Goal: Task Accomplishment & Management: Complete application form

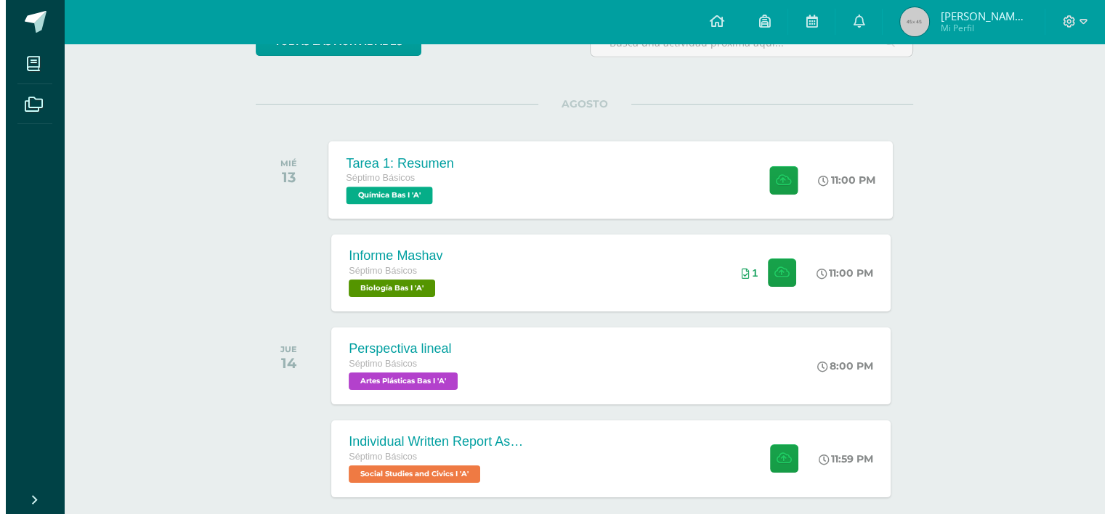
scroll to position [211, 0]
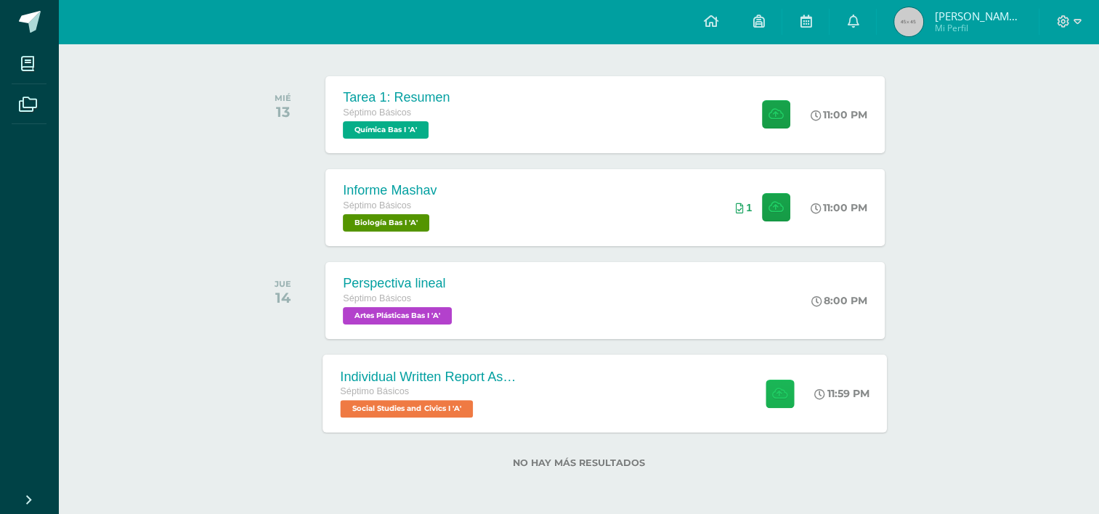
click at [775, 394] on icon at bounding box center [779, 393] width 15 height 12
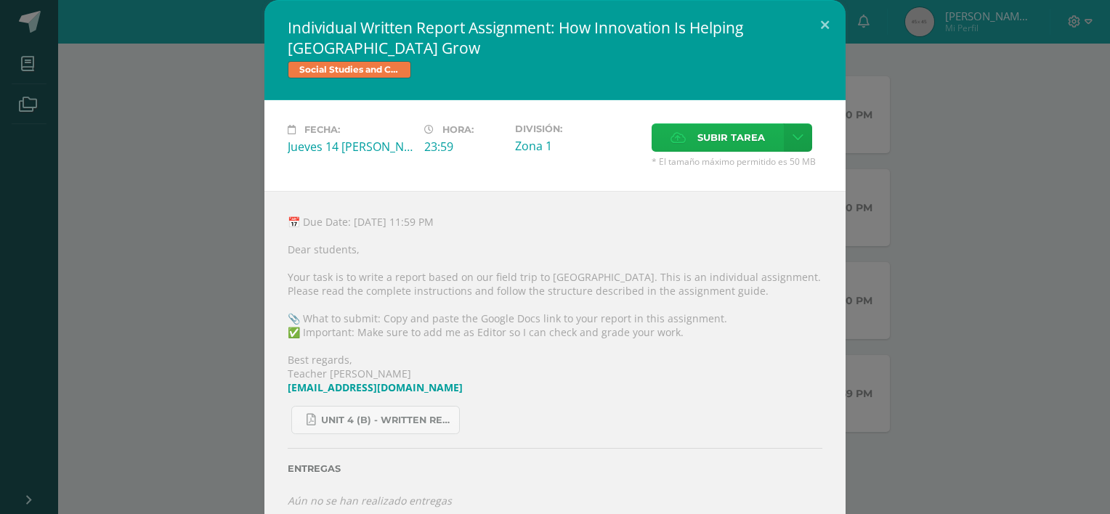
click at [712, 147] on span "Subir tarea" at bounding box center [731, 137] width 68 height 27
click at [0, 0] on input "Subir tarea" at bounding box center [0, 0] width 0 height 0
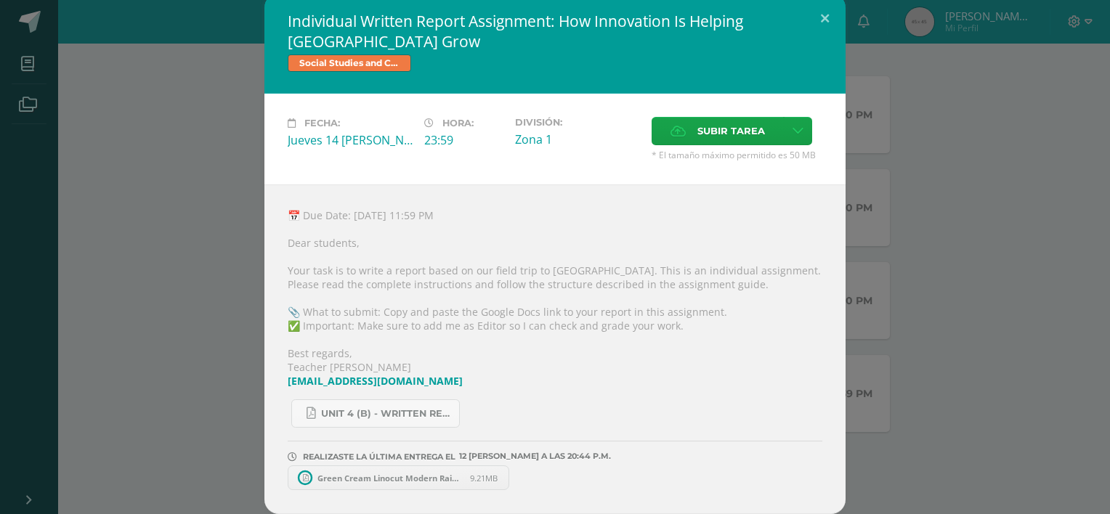
scroll to position [7, 0]
click at [394, 473] on span "Green Cream Linocut Modern Rainforest Travel Zine (1).pdf" at bounding box center [390, 478] width 160 height 11
click at [418, 481] on span "Green Cream Linocut Modern Rainforest Travel Zine (1).pdf" at bounding box center [390, 478] width 160 height 11
click at [508, 481] on icon at bounding box center [510, 478] width 7 height 10
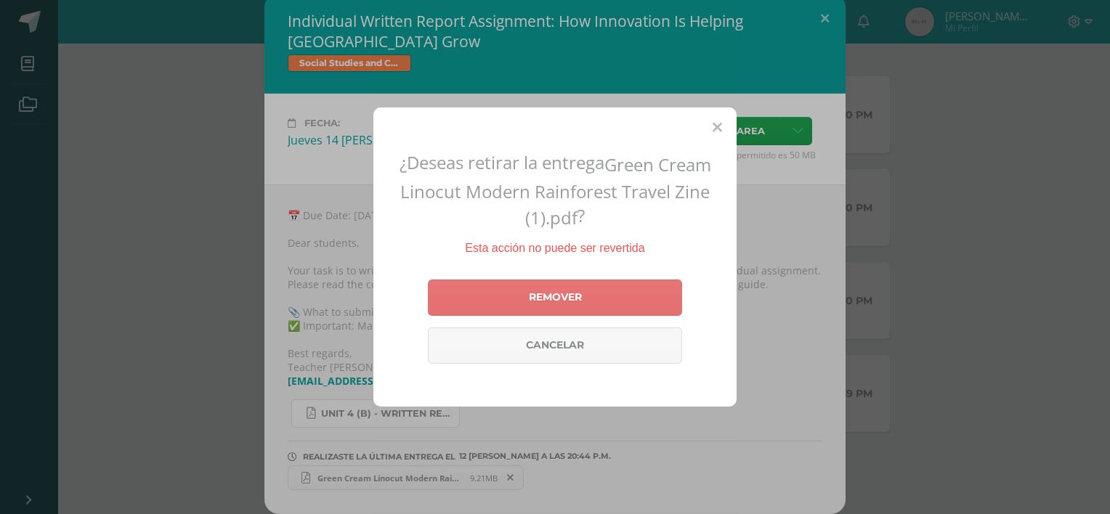
click at [602, 294] on link "Remover" at bounding box center [555, 298] width 254 height 36
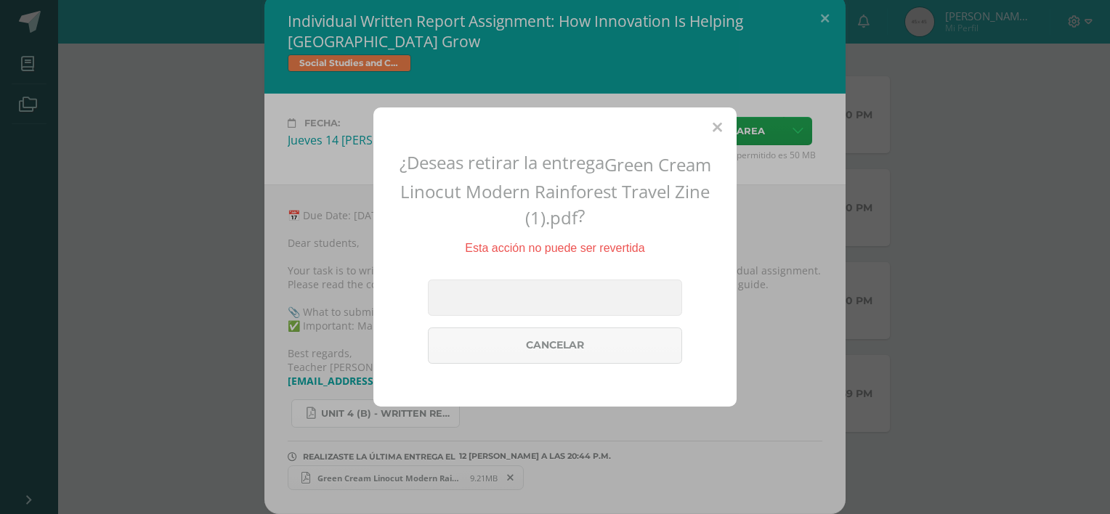
scroll to position [0, 0]
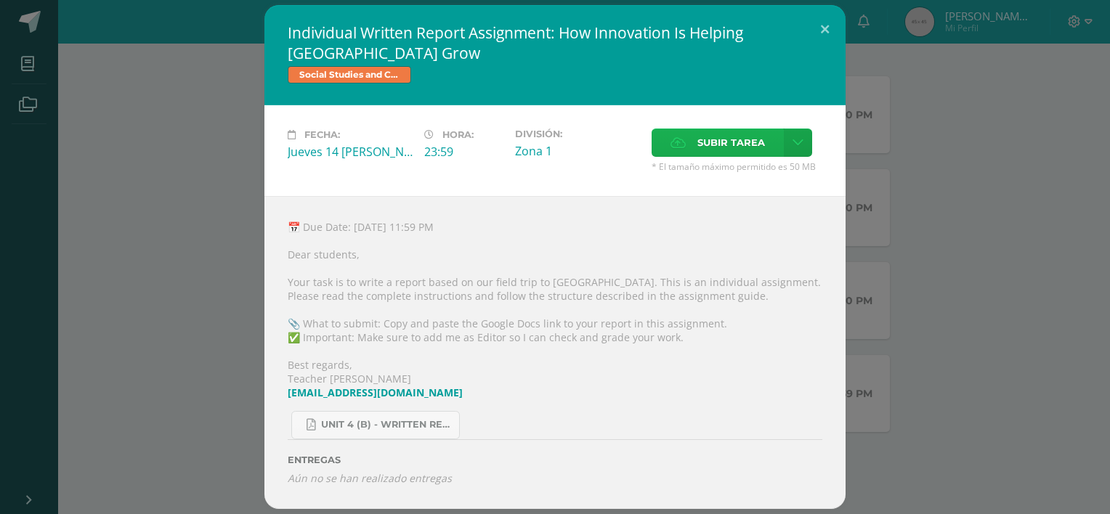
click at [718, 144] on span "Subir tarea" at bounding box center [731, 142] width 68 height 27
click at [0, 0] on input "Subir tarea" at bounding box center [0, 0] width 0 height 0
click at [814, 23] on button at bounding box center [824, 29] width 41 height 49
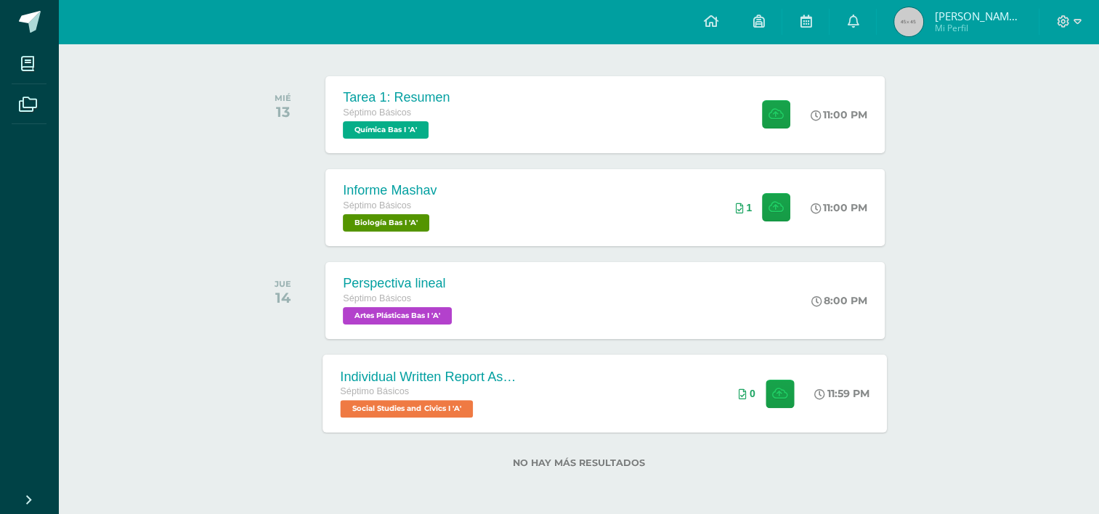
click at [464, 376] on div "Individual Written Report Assignment: How Innovation Is Helping [GEOGRAPHIC_DAT…" at bounding box center [429, 376] width 176 height 15
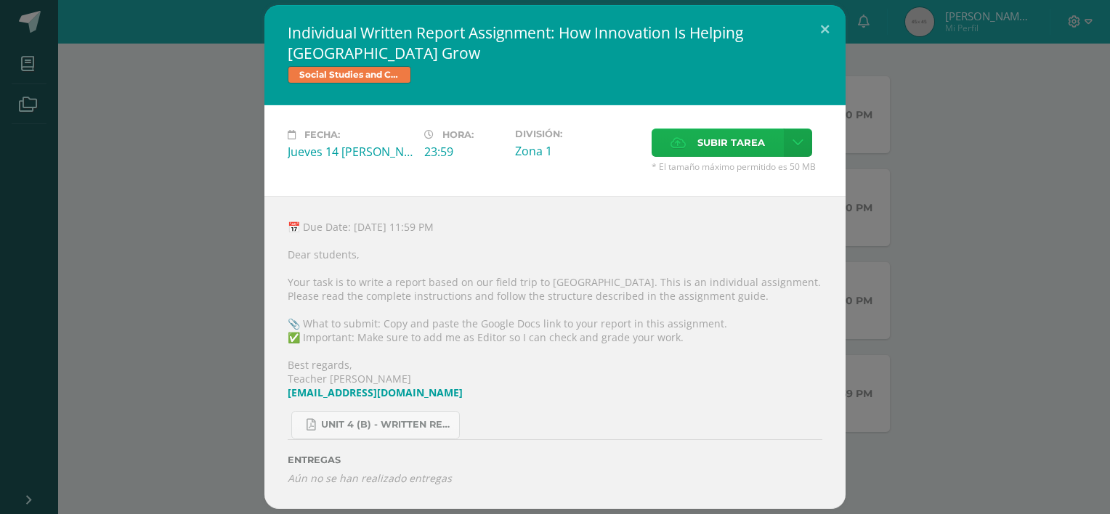
click at [758, 145] on span "Subir tarea" at bounding box center [731, 142] width 68 height 27
click at [0, 0] on input "Subir tarea" at bounding box center [0, 0] width 0 height 0
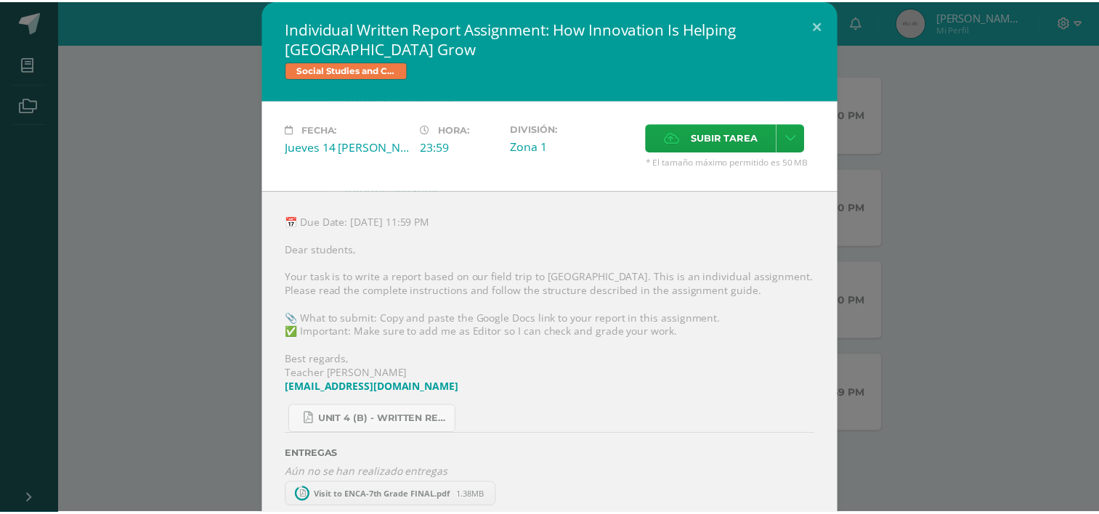
scroll to position [7, 0]
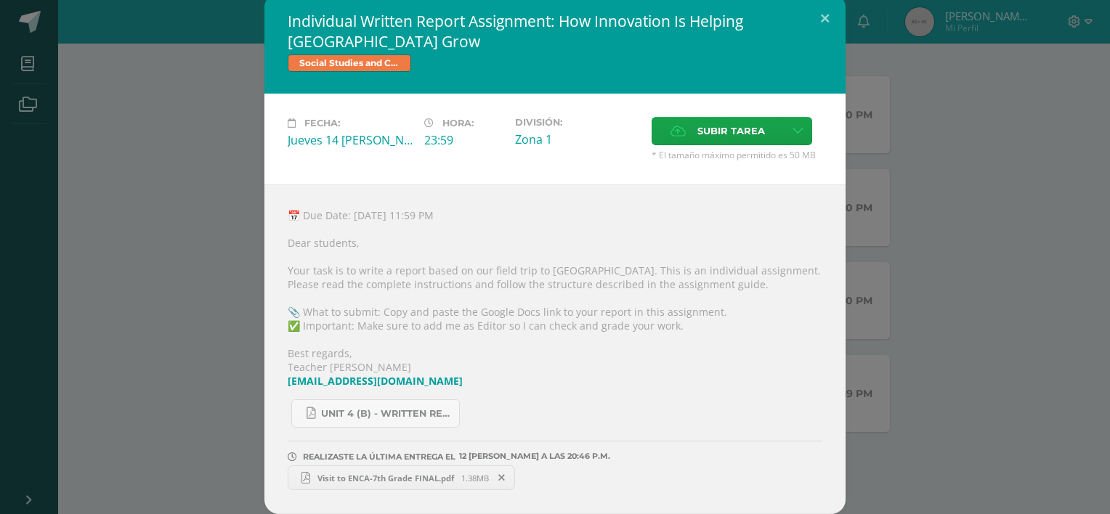
click at [339, 480] on span "Visit to ENCA-7th Grade FINAL.pdf" at bounding box center [385, 478] width 151 height 11
drag, startPoint x: 270, startPoint y: 147, endPoint x: 416, endPoint y: 67, distance: 166.2
click at [273, 147] on div "Fecha: Jueves 14 [PERSON_NAME] Hora: 23:59 División: Zona 1 Subir tarea Cancelar" at bounding box center [554, 139] width 581 height 91
click at [817, 16] on button at bounding box center [824, 17] width 41 height 49
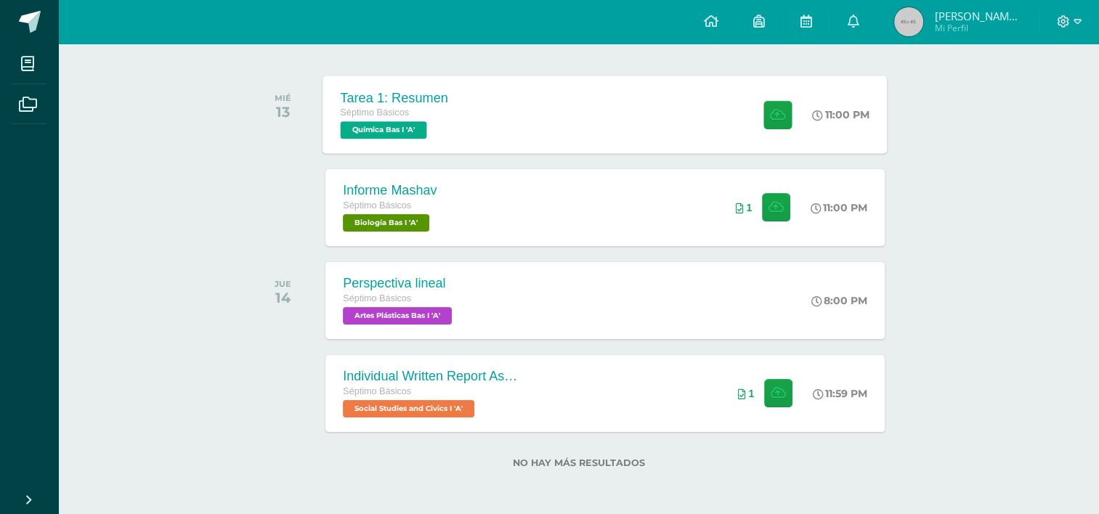
click at [674, 139] on div "Tarea 1: Resumen Séptimo Básicos Química Bas I 'A' 11:00 PM Tarea 1: Resumen Qu…" at bounding box center [605, 115] width 565 height 78
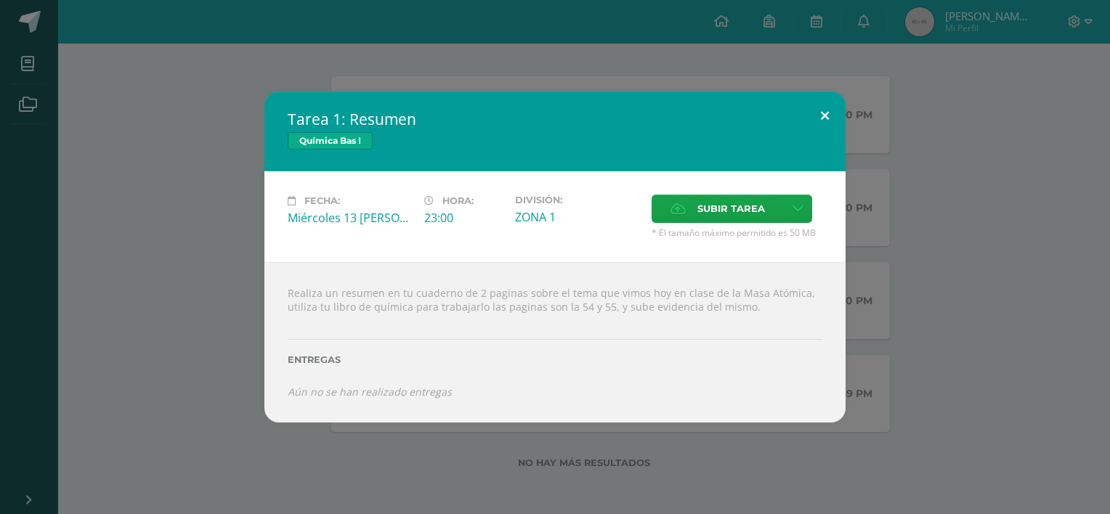
click at [822, 110] on button at bounding box center [824, 116] width 41 height 49
